Goal: Task Accomplishment & Management: Manage account settings

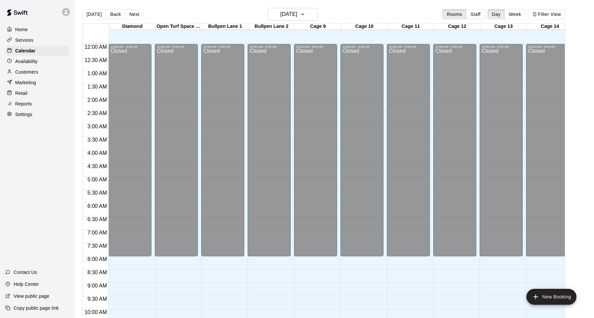
scroll to position [335, 0]
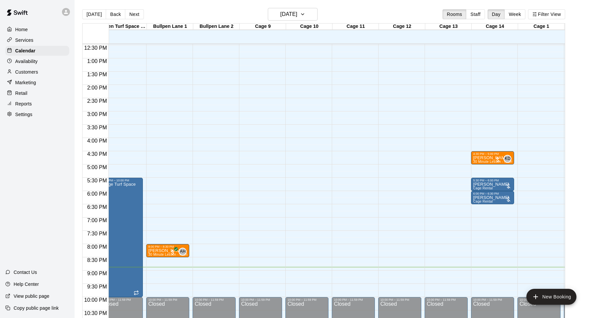
scroll to position [0, 55]
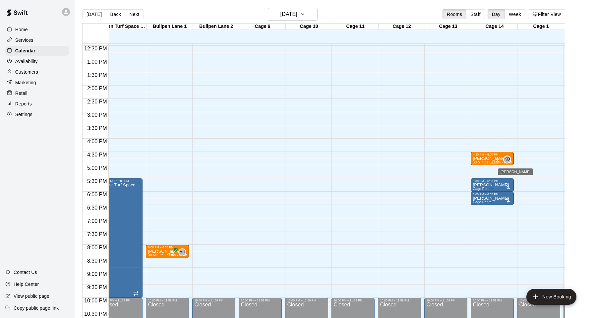
click at [507, 161] on span "KD" at bounding box center [508, 159] width 6 height 7
click at [510, 180] on img "edit" at bounding box center [512, 179] width 8 height 8
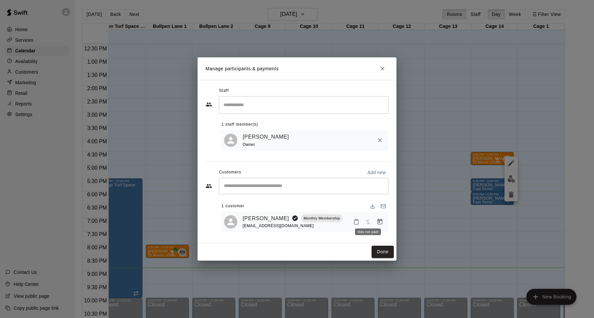
click at [367, 220] on span "Has not paid" at bounding box center [368, 221] width 12 height 6
click at [355, 220] on icon "Mark attendance" at bounding box center [356, 222] width 6 height 6
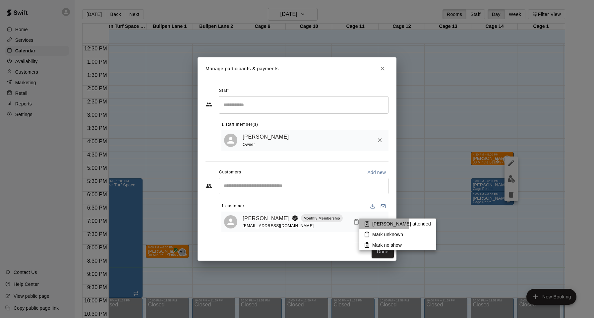
click at [372, 222] on p "[PERSON_NAME] attended" at bounding box center [401, 223] width 59 height 7
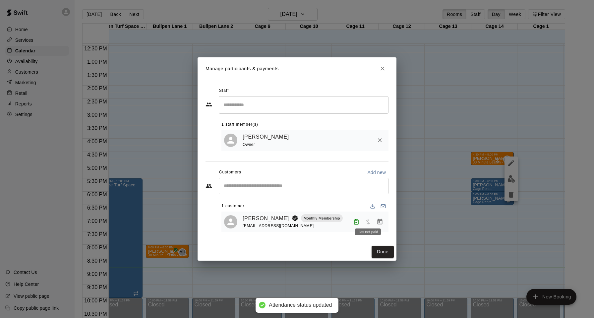
click at [368, 221] on span "Has not paid" at bounding box center [368, 221] width 12 height 6
click at [384, 249] on button "Done" at bounding box center [383, 252] width 22 height 12
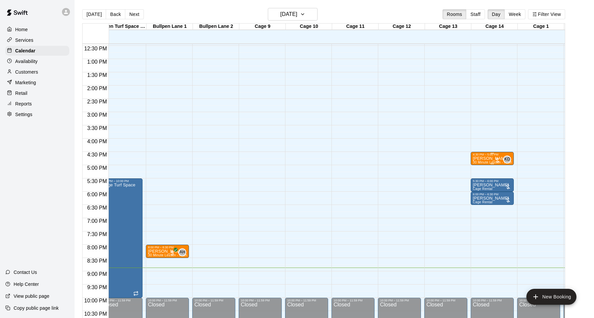
click at [498, 160] on div at bounding box center [497, 160] width 7 height 7
click at [501, 166] on icon "edit" at bounding box center [501, 164] width 8 height 8
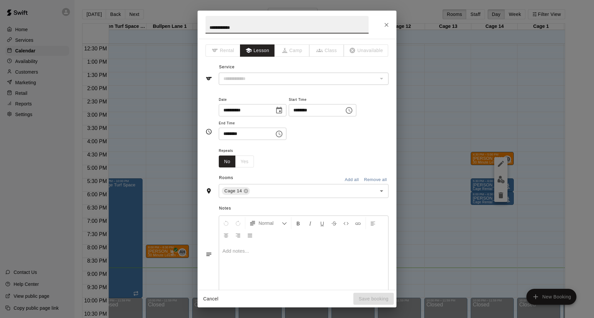
type input "**********"
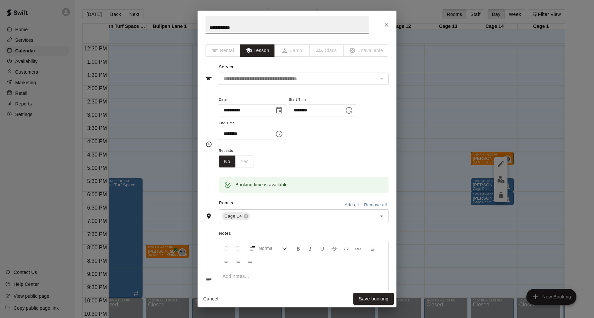
scroll to position [0, 0]
click at [390, 24] on icon "Close" at bounding box center [386, 25] width 7 height 7
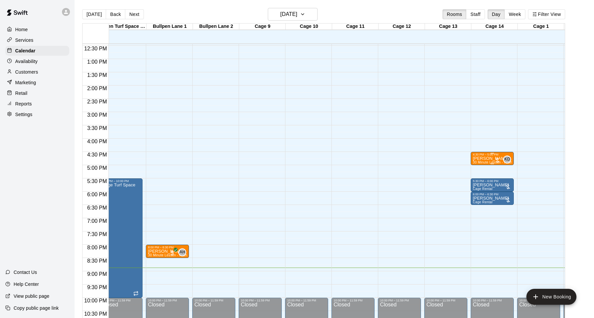
click at [495, 157] on div at bounding box center [497, 160] width 7 height 7
click at [499, 179] on img "edit" at bounding box center [501, 180] width 8 height 8
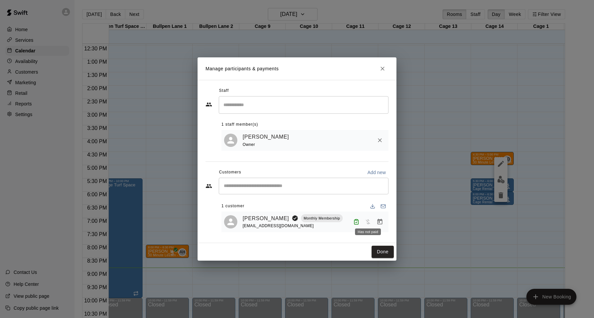
click at [368, 220] on span "Has not paid" at bounding box center [368, 221] width 12 height 6
click at [368, 229] on div "Has not paid" at bounding box center [368, 231] width 26 height 7
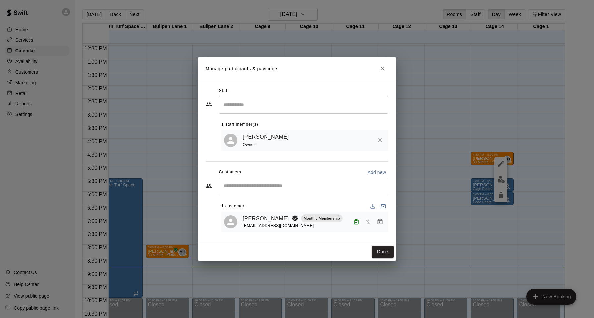
click at [325, 193] on div "​" at bounding box center [304, 186] width 170 height 17
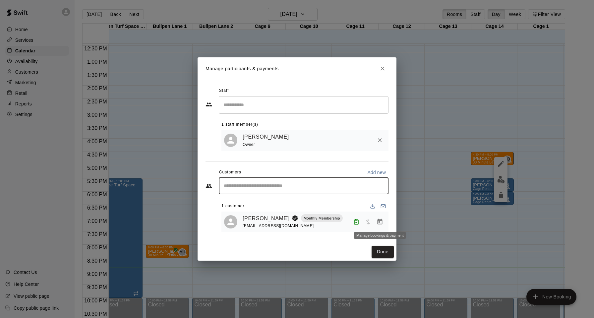
click at [379, 224] on icon "Manage bookings & payment" at bounding box center [380, 221] width 7 height 7
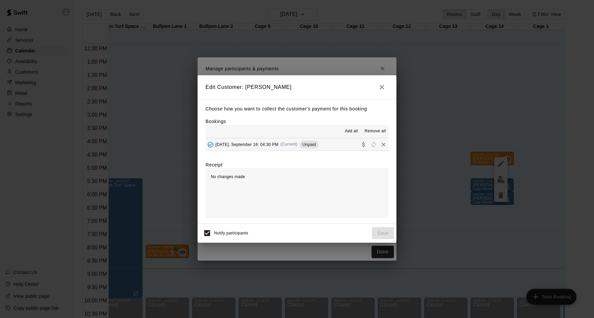
click at [300, 145] on div "[DATE], September 16: 04:30 PM (Current) Unpaid" at bounding box center [262, 145] width 113 height 10
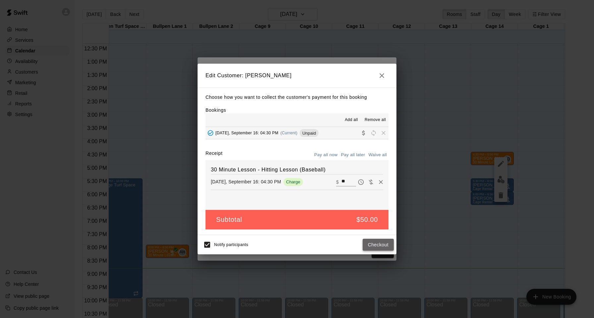
click at [372, 244] on button "Checkout" at bounding box center [378, 245] width 31 height 12
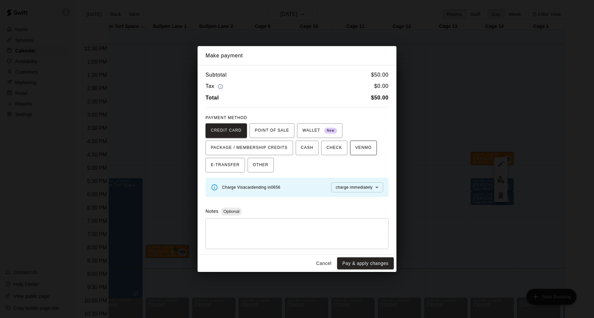
click at [360, 149] on span "VENMO" at bounding box center [363, 148] width 16 height 11
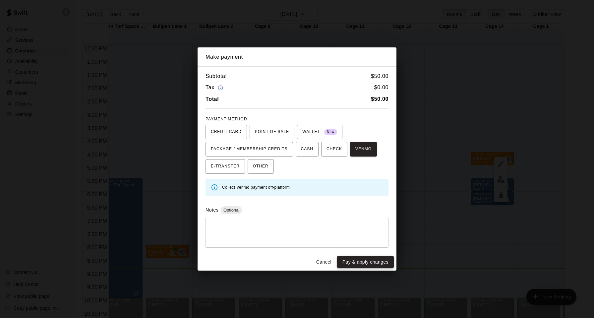
click at [356, 260] on button "Pay & apply changes" at bounding box center [365, 262] width 57 height 12
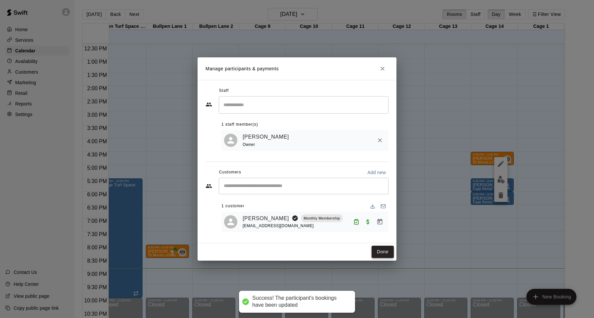
click at [381, 254] on button "Done" at bounding box center [383, 252] width 22 height 12
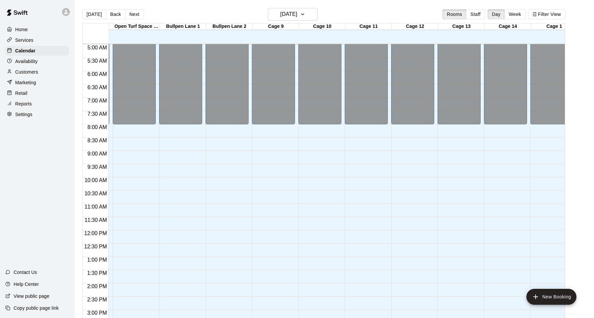
scroll to position [10, 42]
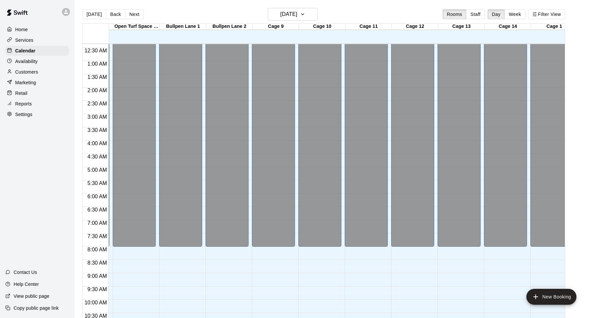
click at [18, 28] on p "Home" at bounding box center [21, 29] width 13 height 7
